Goal: Information Seeking & Learning: Learn about a topic

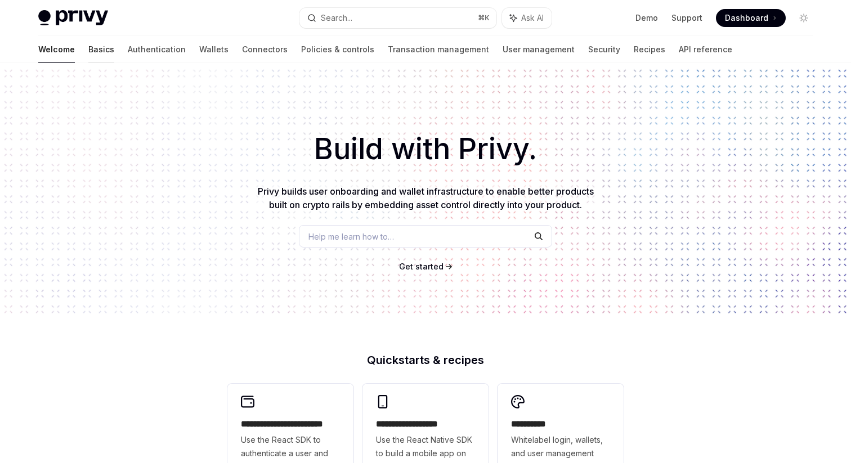
click at [88, 48] on link "Basics" at bounding box center [101, 49] width 26 height 27
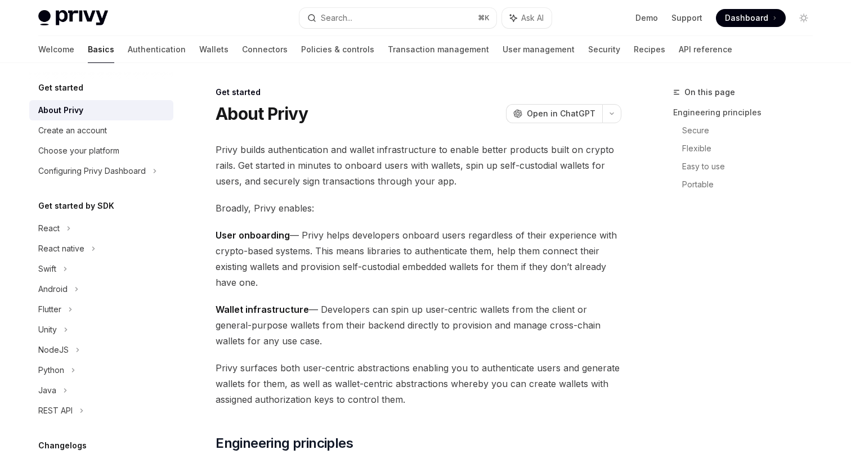
type textarea "*"
click at [413, 20] on button "Search... ⌘ K" at bounding box center [397, 18] width 197 height 20
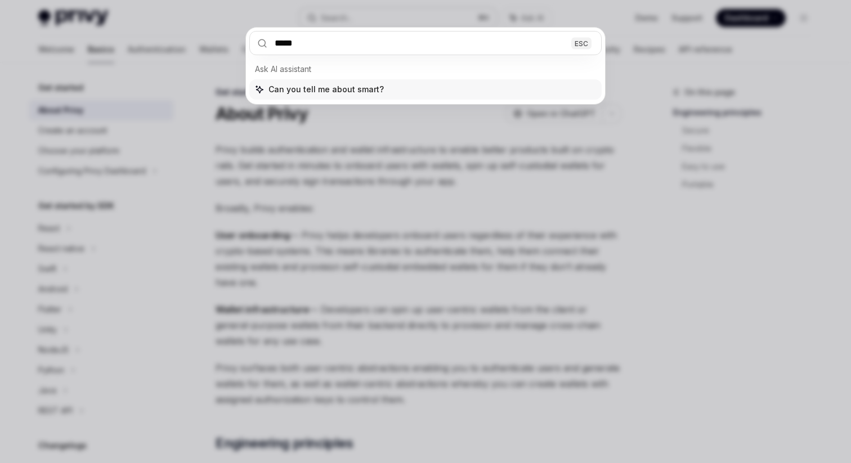
type input "*****"
type textarea "*"
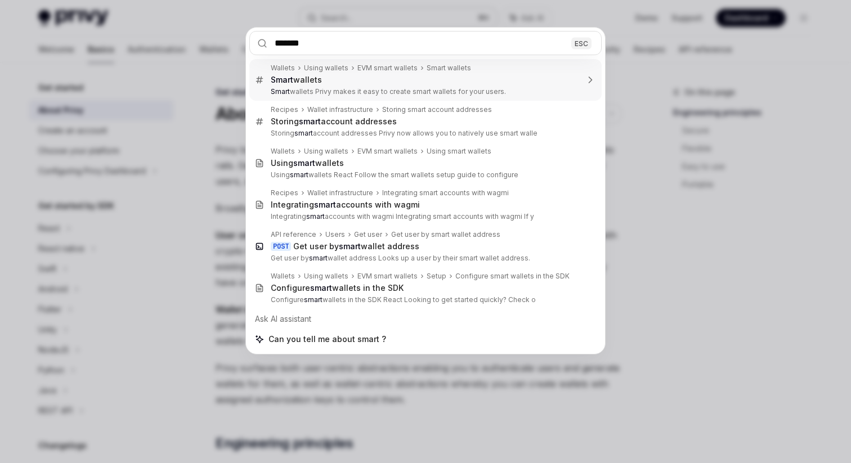
type input "********"
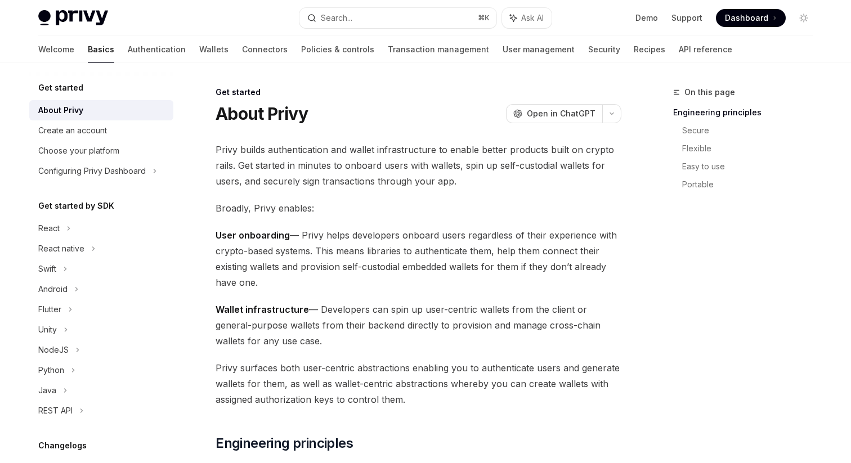
type textarea "*"
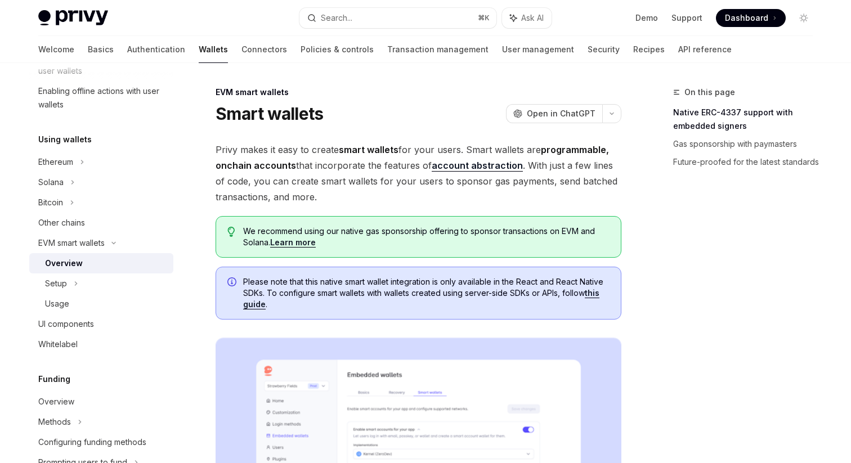
click at [324, 162] on span "Privy makes it easy to create smart wallets for your users. Smart wallets are p…" at bounding box center [419, 173] width 406 height 63
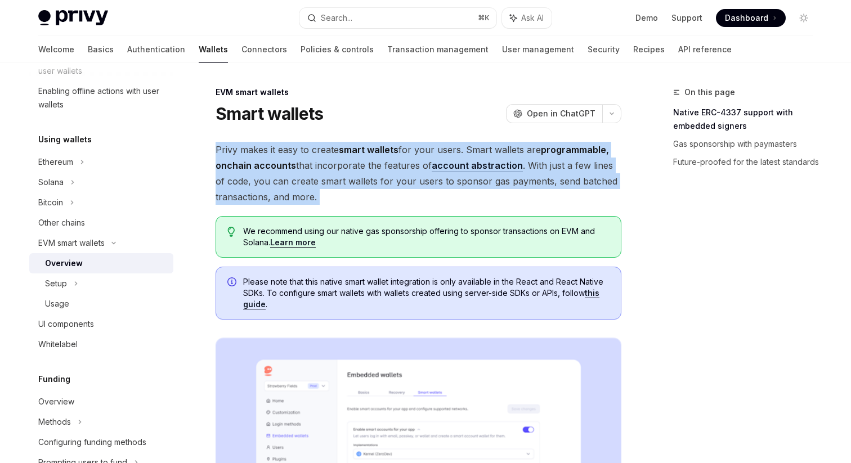
click at [324, 162] on span "Privy makes it easy to create smart wallets for your users. Smart wallets are p…" at bounding box center [419, 173] width 406 height 63
click at [382, 166] on span "Privy makes it easy to create smart wallets for your users. Smart wallets are p…" at bounding box center [419, 173] width 406 height 63
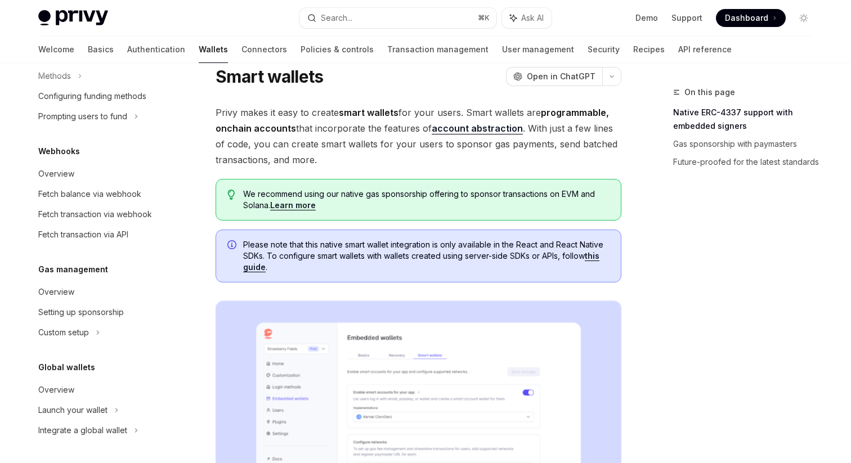
scroll to position [38, 0]
click at [339, 139] on span "Privy makes it easy to create smart wallets for your users. Smart wallets are p…" at bounding box center [419, 135] width 406 height 63
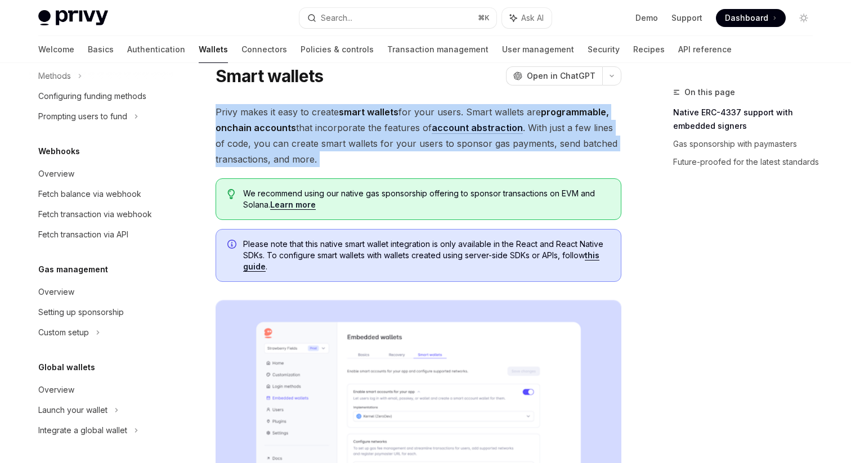
click at [339, 139] on span "Privy makes it easy to create smart wallets for your users. Smart wallets are p…" at bounding box center [419, 135] width 406 height 63
click at [307, 138] on span "Privy makes it easy to create smart wallets for your users. Smart wallets are p…" at bounding box center [419, 135] width 406 height 63
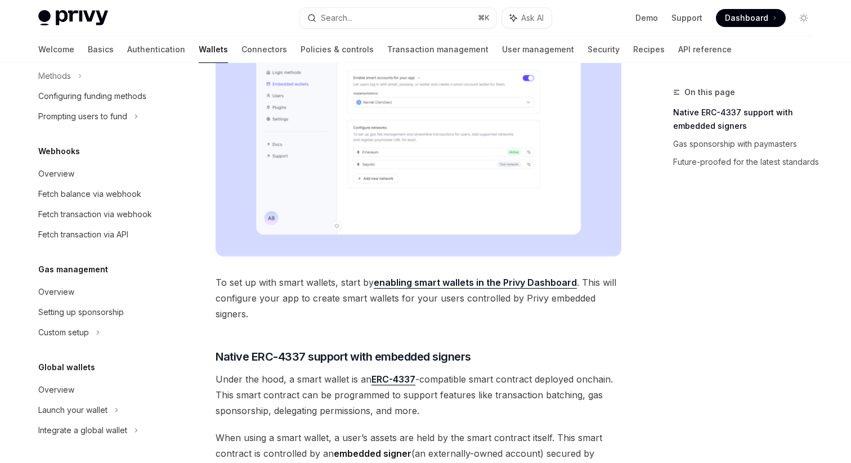
scroll to position [353, 0]
